Goal: Task Accomplishment & Management: Manage account settings

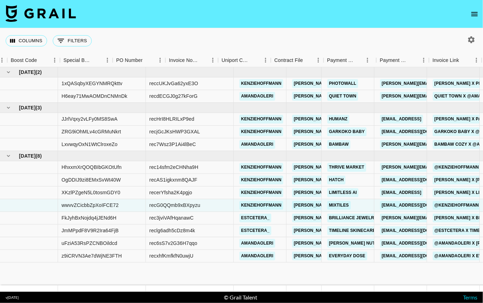
scroll to position [0, 983]
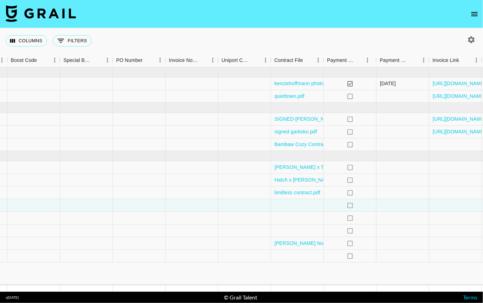
click at [471, 40] on icon "button" at bounding box center [472, 39] width 7 height 7
select select "May '25"
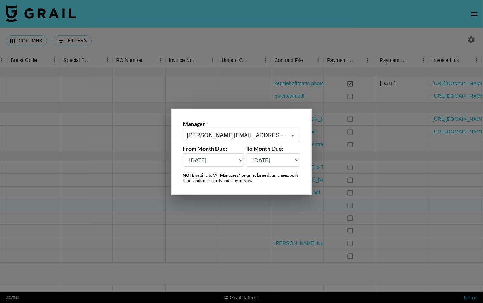
click at [295, 135] on icon "Open" at bounding box center [293, 135] width 8 height 8
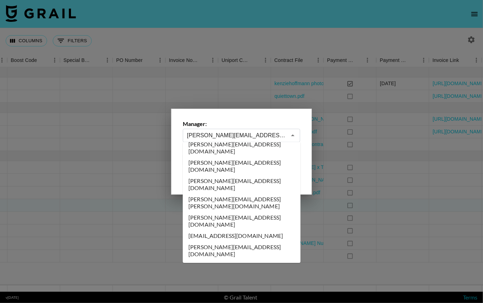
scroll to position [0, 0]
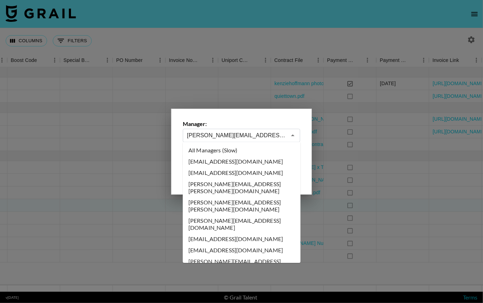
click at [235, 152] on li "All Managers (Slow)" at bounding box center [242, 150] width 118 height 11
type input "All Managers (Slow)"
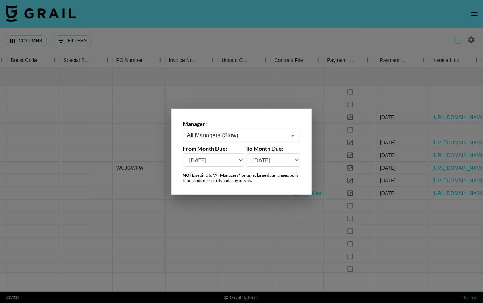
click at [318, 30] on div at bounding box center [241, 151] width 483 height 303
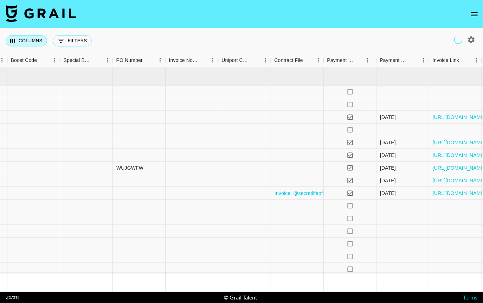
click at [34, 42] on button "Columns" at bounding box center [27, 40] width 42 height 11
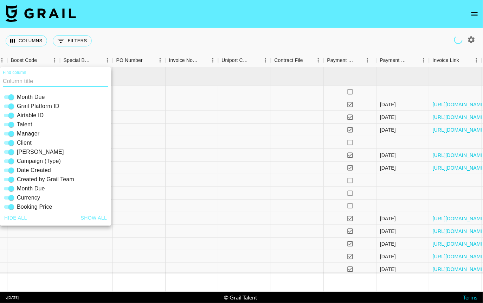
click at [11, 198] on input "Currency" at bounding box center [11, 197] width 25 height 8
checkbox input "false"
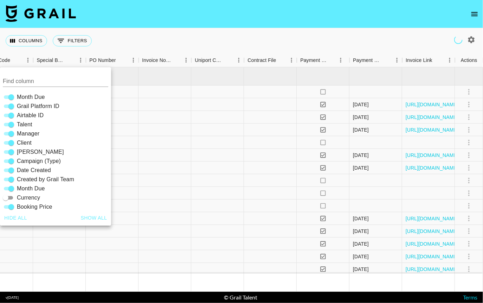
scroll to position [0, 974]
click at [12, 179] on input "Created by Grail Team" at bounding box center [11, 179] width 25 height 8
checkbox input "false"
click at [12, 170] on input "Date Created" at bounding box center [11, 170] width 25 height 8
checkbox input "false"
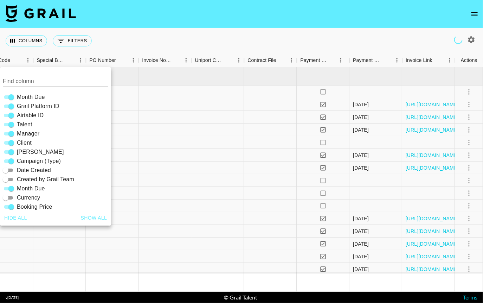
scroll to position [0, 878]
click at [10, 134] on input "Manager" at bounding box center [11, 133] width 25 height 8
checkbox input "false"
click at [11, 114] on input "Airtable ID" at bounding box center [11, 115] width 25 height 8
checkbox input "false"
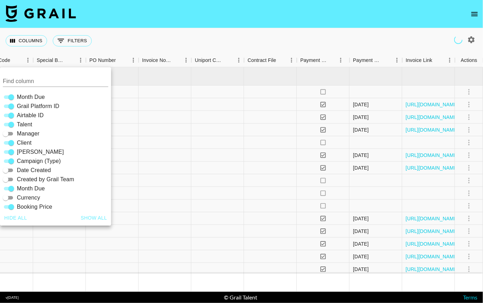
click at [11, 103] on input "Grail Platform ID" at bounding box center [11, 106] width 25 height 8
checkbox input "false"
click at [171, 35] on div "Columns 0 Filters + Booking" at bounding box center [241, 40] width 483 height 25
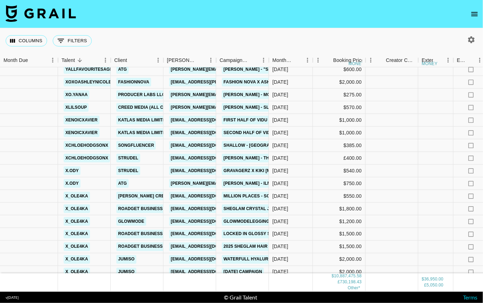
scroll to position [399, 0]
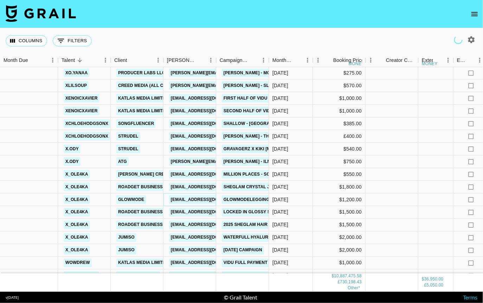
click at [202, 200] on link "kolcare04@shopglowmode.com" at bounding box center [208, 199] width 79 height 9
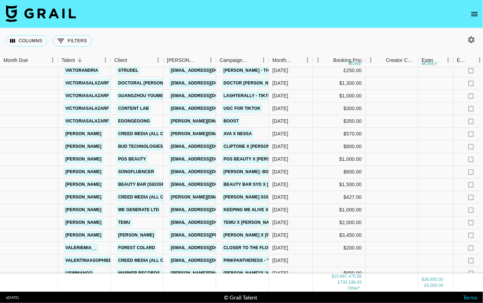
scroll to position [1073, 0]
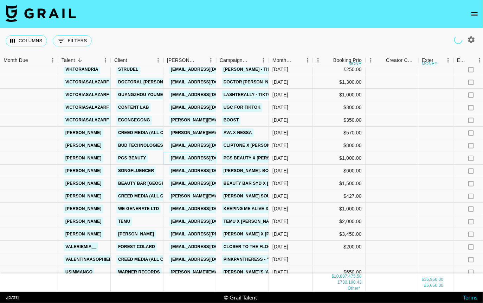
click at [198, 157] on link "jianhaowang28@gmail.com" at bounding box center [208, 158] width 79 height 9
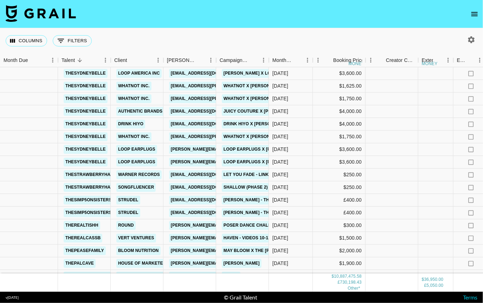
scroll to position [2061, 0]
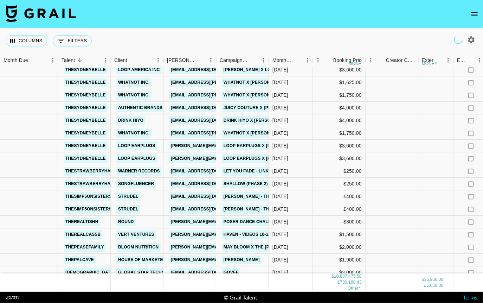
click at [186, 145] on link "hazel@loopearplugs.com" at bounding box center [226, 145] width 115 height 9
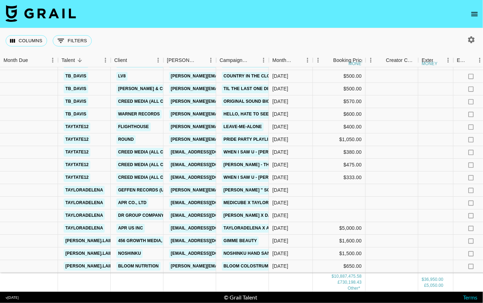
scroll to position [3093, 0]
click at [195, 241] on link "kaleigh@456growth.com" at bounding box center [208, 240] width 79 height 9
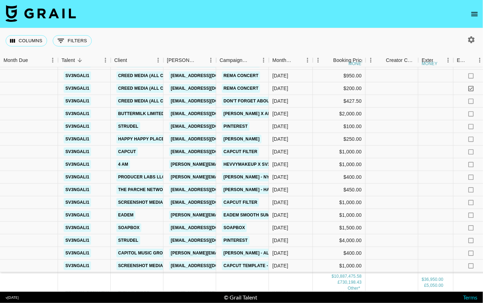
scroll to position [3589, 0]
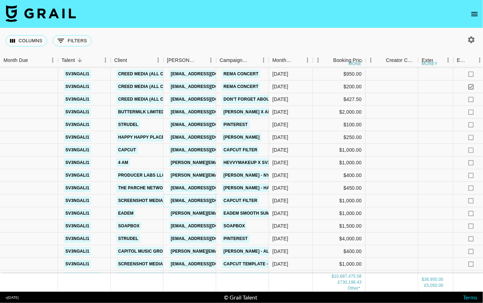
click at [201, 200] on link "rovieh@screenshot-media.com" at bounding box center [208, 200] width 79 height 9
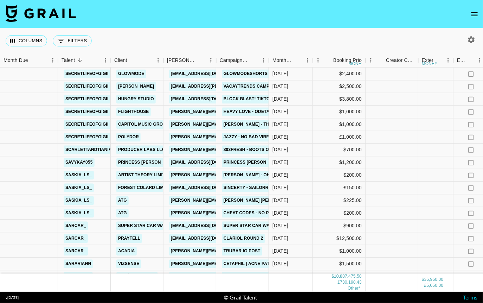
scroll to position [5035, 0]
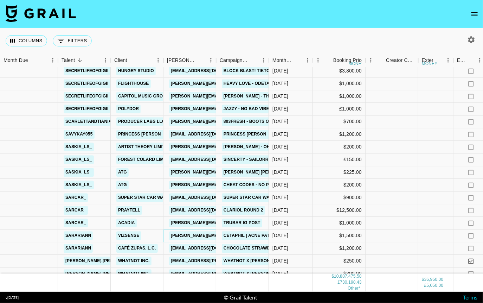
click at [200, 236] on link "madia@vizsense.com" at bounding box center [226, 235] width 115 height 9
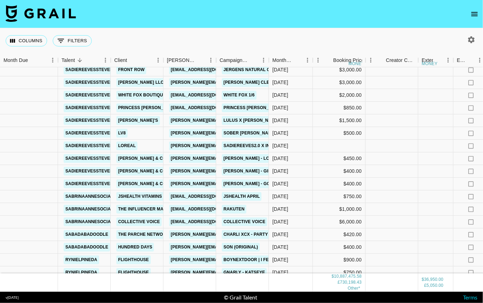
scroll to position [5481, 0]
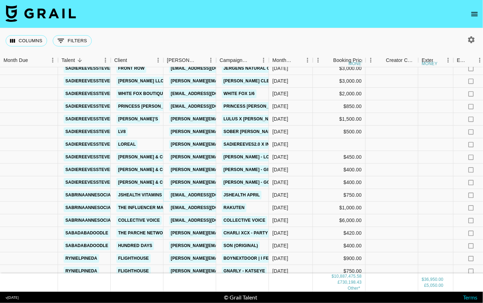
click at [201, 195] on link "jasmine@jshealthvitamins.com" at bounding box center [208, 195] width 79 height 9
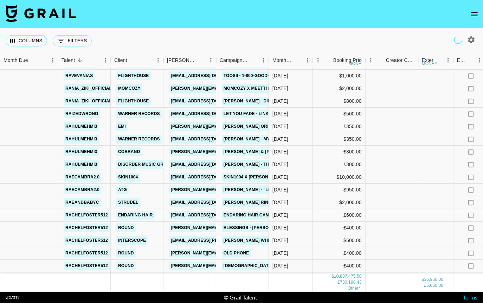
scroll to position [6502, 0]
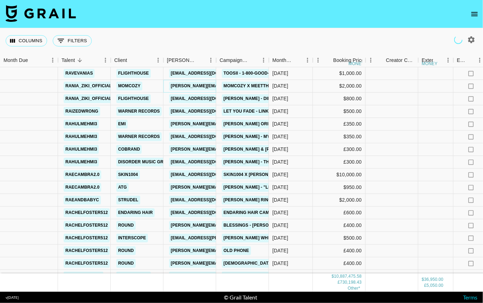
click at [192, 83] on link "mavis@momcozy.com" at bounding box center [226, 86] width 115 height 9
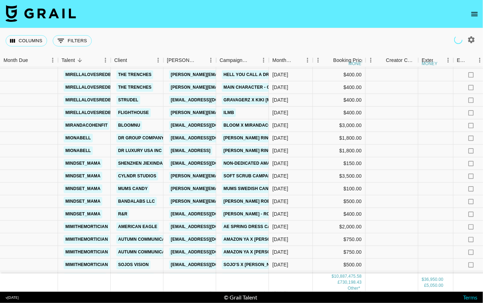
scroll to position [9962, 0]
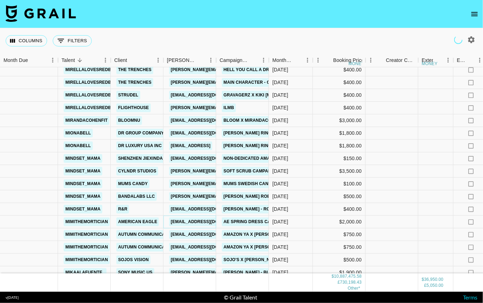
click at [199, 221] on link "whiteaz@ae.com" at bounding box center [208, 221] width 79 height 9
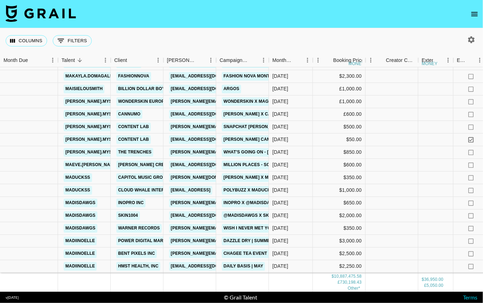
scroll to position [11606, 0]
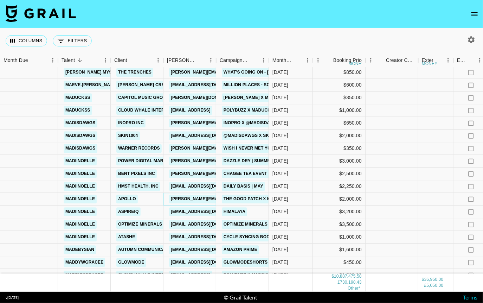
click at [199, 200] on link "[PERSON_NAME][EMAIL_ADDRESS][DOMAIN_NAME]" at bounding box center [226, 199] width 115 height 9
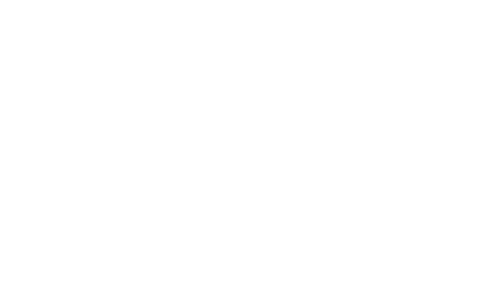
select select "Brand"
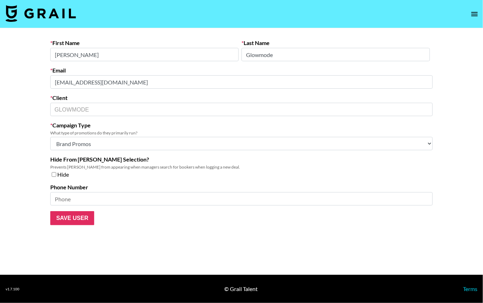
click at [155, 67] on div "Email kolcare04@shopglowmode.com" at bounding box center [241, 78] width 383 height 22
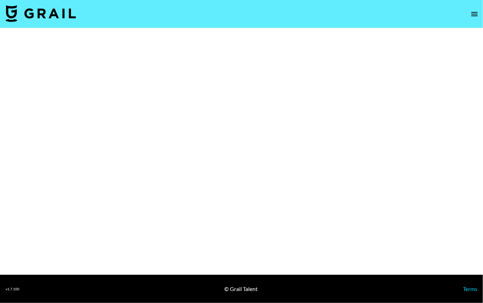
select select "Brand"
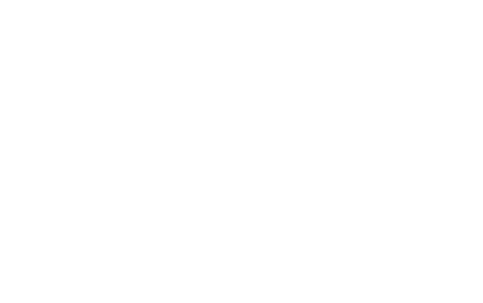
select select "Brand"
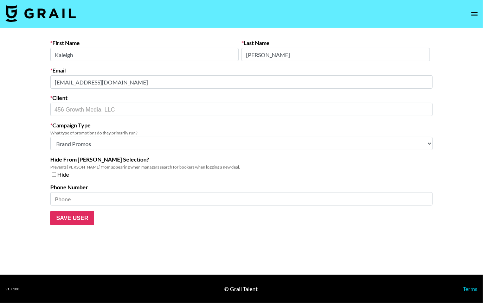
click at [162, 65] on form "First Name Kaleigh Last Name Garrish Email kaleigh@456growth.com Client 456 Gro…" at bounding box center [241, 132] width 383 height 186
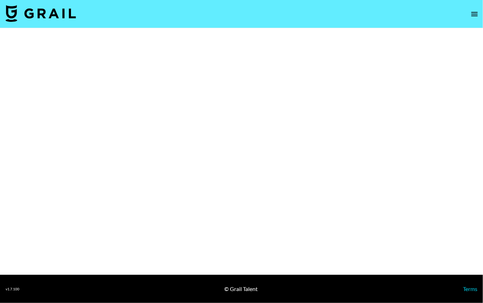
select select "Brand"
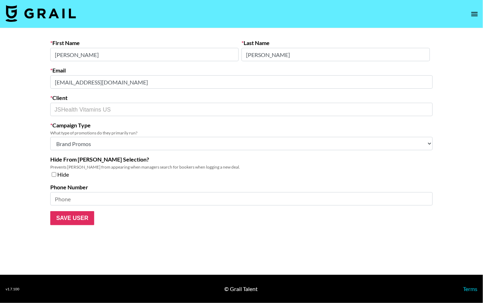
click at [147, 72] on div "Email [EMAIL_ADDRESS][DOMAIN_NAME]" at bounding box center [241, 78] width 383 height 22
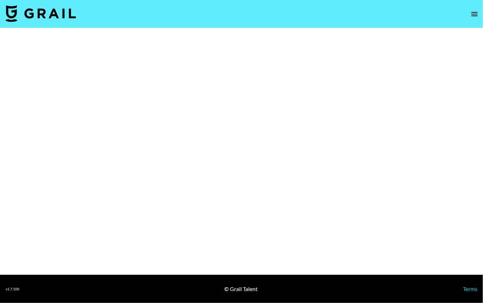
select select "Brand"
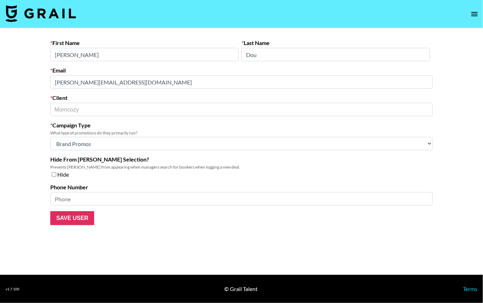
click at [161, 72] on div "Email mavis@momcozy.com" at bounding box center [241, 78] width 383 height 22
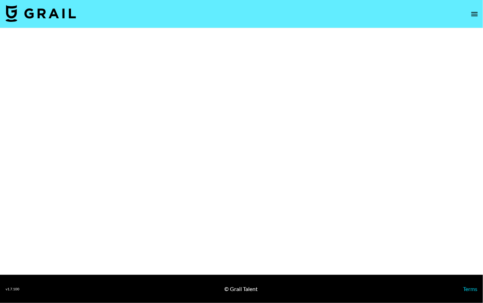
select select "Brand"
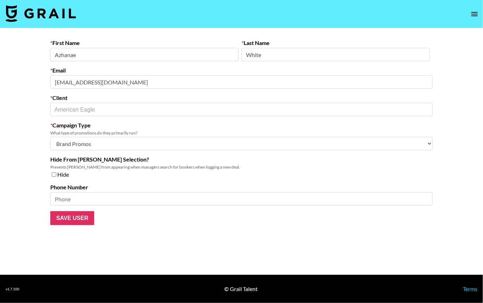
click at [190, 69] on div "Email whiteaz@ae.com" at bounding box center [241, 78] width 383 height 22
drag, startPoint x: 163, startPoint y: 61, endPoint x: 157, endPoint y: 48, distance: 13.4
click at [157, 48] on input "Azhanae" at bounding box center [144, 54] width 189 height 13
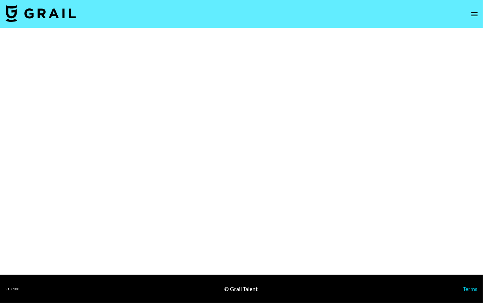
select select "Brand"
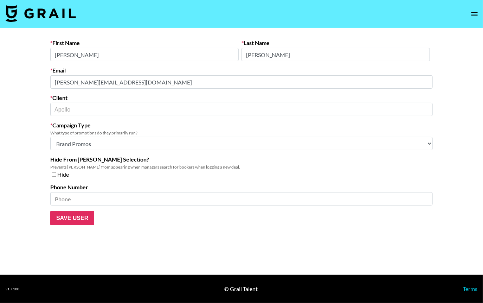
click at [160, 69] on div "Email [PERSON_NAME][EMAIL_ADDRESS][DOMAIN_NAME]" at bounding box center [241, 78] width 383 height 22
